Goal: Information Seeking & Learning: Learn about a topic

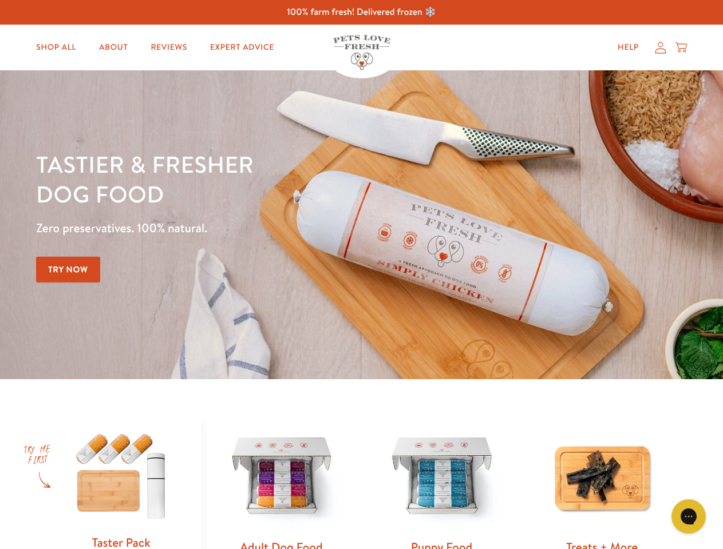
click at [361, 275] on div "Tastier & fresher dog food Zero preservatives. 100% natural. Try Now" at bounding box center [253, 224] width 434 height 151
click at [689, 517] on icon "Gorgias live chat" at bounding box center [688, 516] width 11 height 11
